Goal: Task Accomplishment & Management: Use online tool/utility

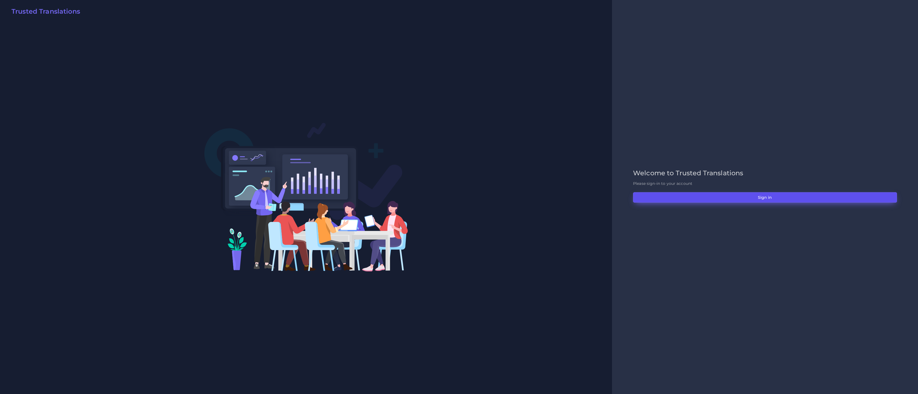
drag, startPoint x: 743, startPoint y: 197, endPoint x: 742, endPoint y: 194, distance: 3.2
click at [743, 197] on button "Sign in" at bounding box center [765, 197] width 264 height 10
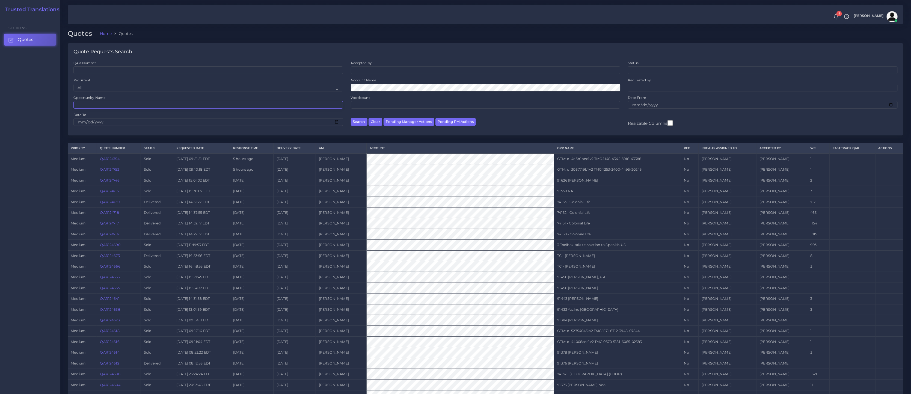
click at [92, 103] on input "Opportunity Name" at bounding box center [208, 105] width 270 height 8
paste input "74150"
type input "74150"
click at [351, 118] on button "Search" at bounding box center [359, 122] width 17 height 8
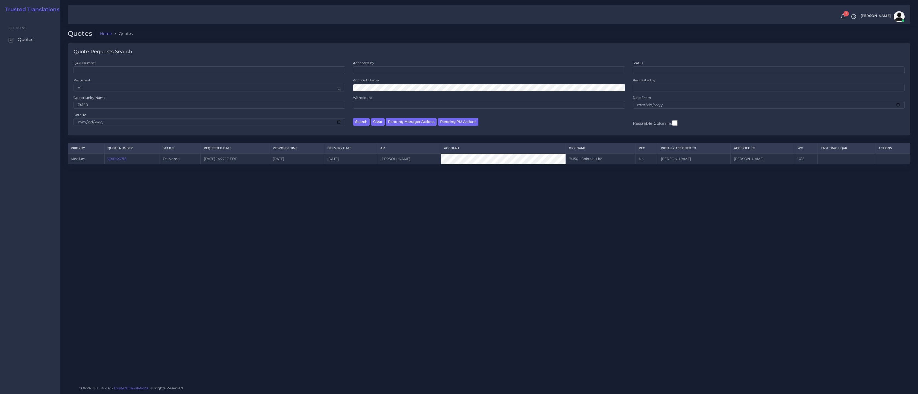
click at [120, 161] on link "QAR124716" at bounding box center [117, 159] width 19 height 4
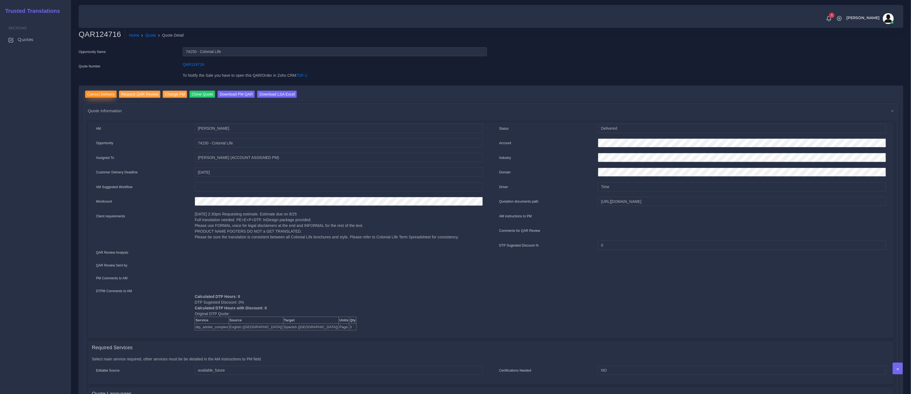
click at [98, 93] on input "Correct Delivery" at bounding box center [101, 94] width 32 height 7
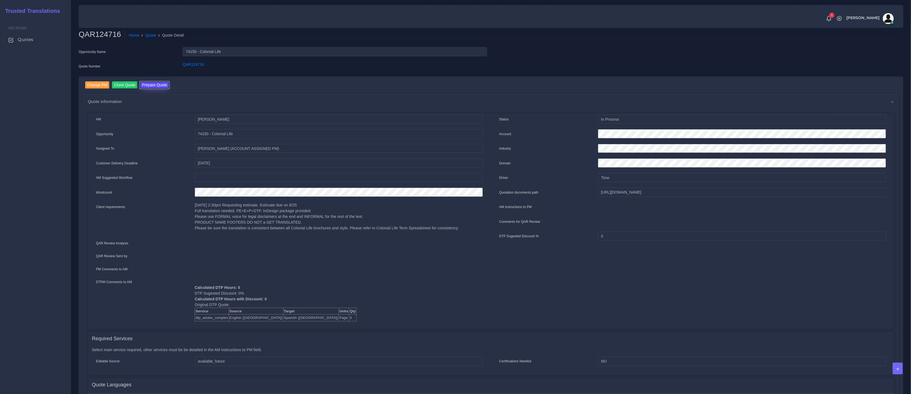
click at [147, 84] on button "Prepare Quote" at bounding box center [154, 84] width 29 height 7
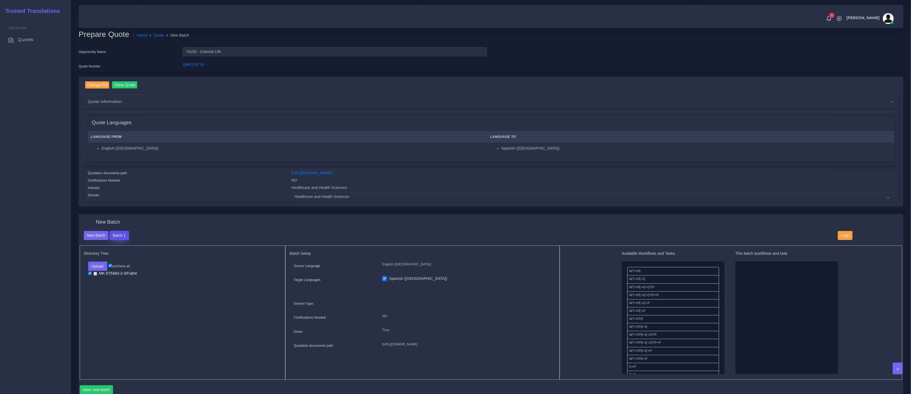
click at [123, 232] on button "Batch 1" at bounding box center [119, 235] width 19 height 9
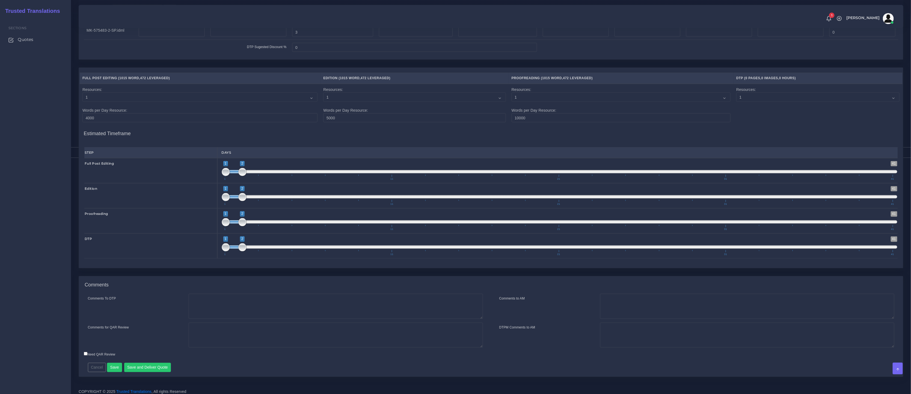
scroll to position [506, 0]
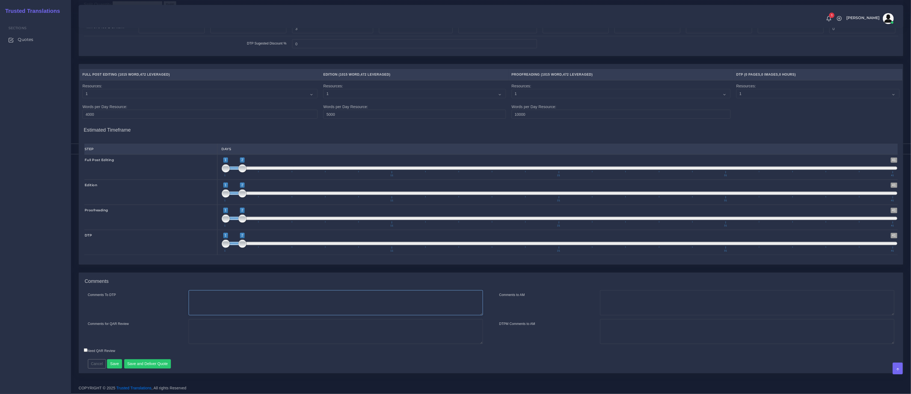
click at [222, 304] on textarea "Comments To DTP" at bounding box center [336, 302] width 294 height 25
paste textarea "Same usual LSA - Colonial Life Instructions."
type textarea "Same usual LSA - Colonial Life Instructions."
click at [148, 361] on button "Save and Deliver Quote" at bounding box center [147, 363] width 47 height 9
